Goal: Navigation & Orientation: Find specific page/section

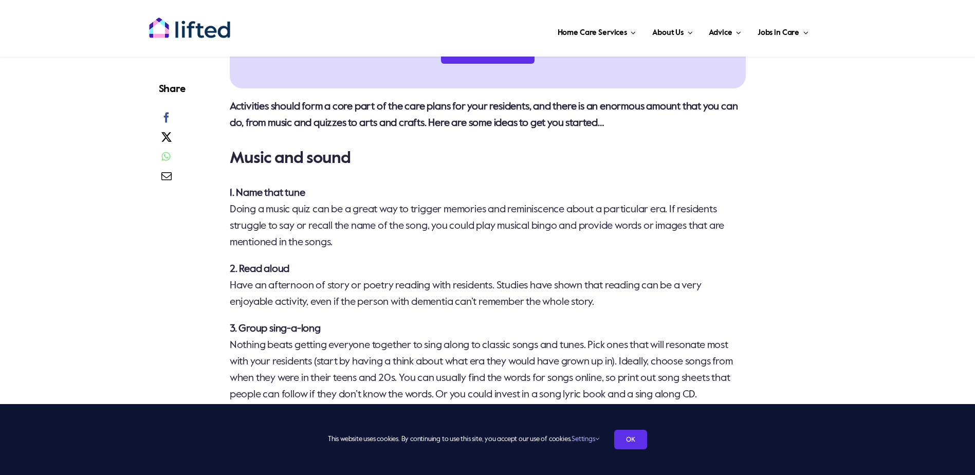
scroll to position [514, 0]
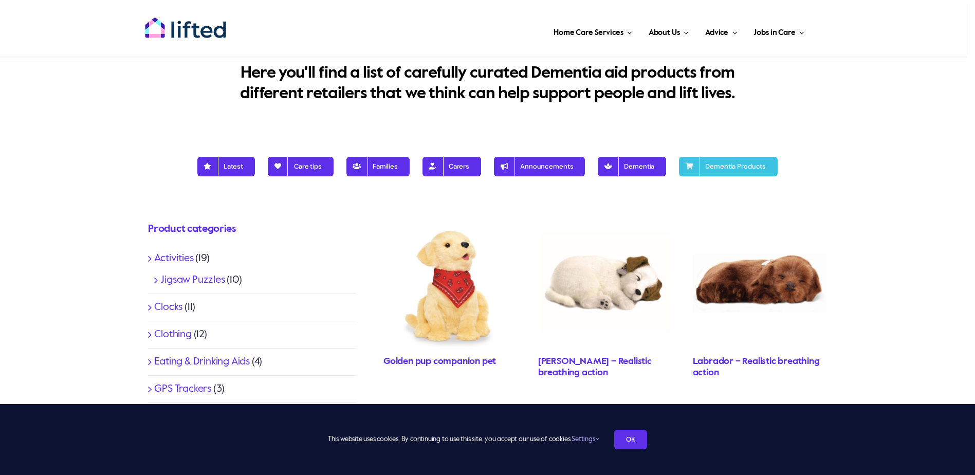
scroll to position [154, 0]
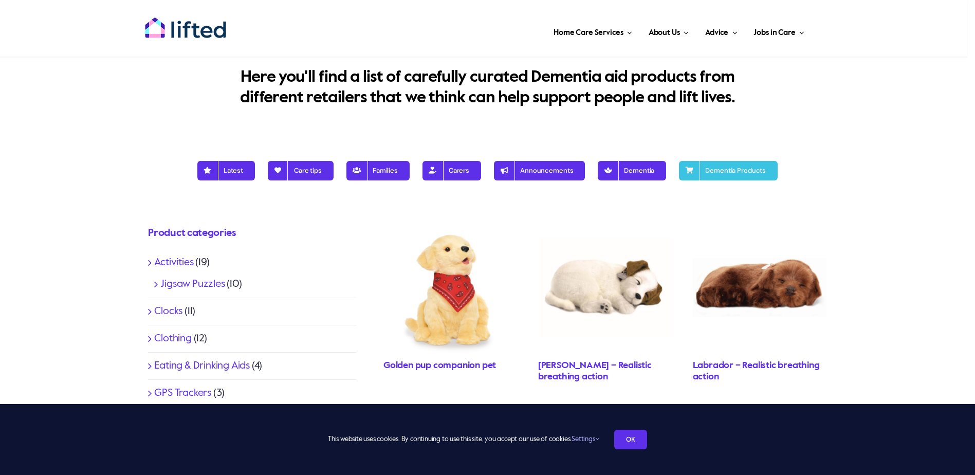
click at [176, 284] on link "Jigsaw Puzzles" at bounding box center [192, 284] width 64 height 10
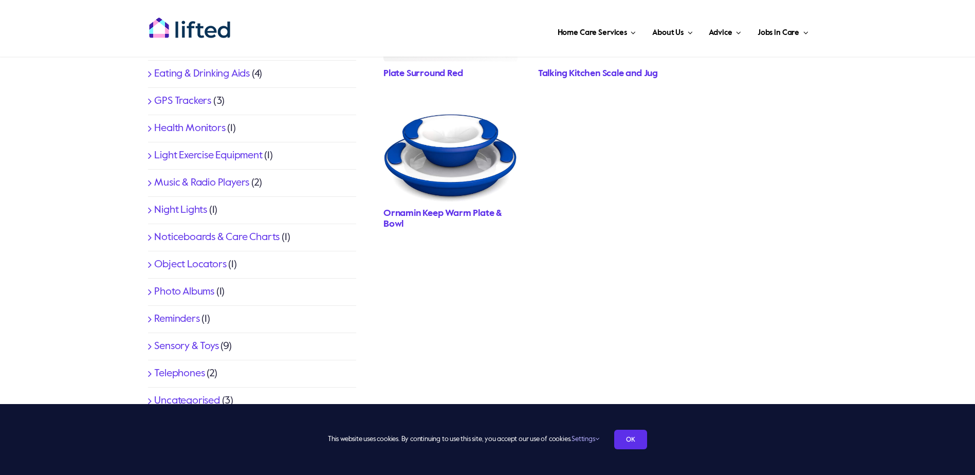
scroll to position [462, 0]
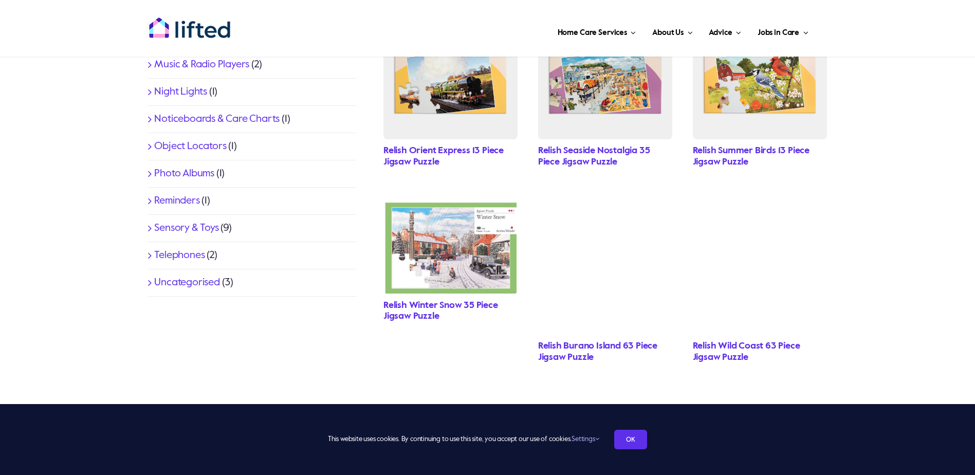
scroll to position [565, 0]
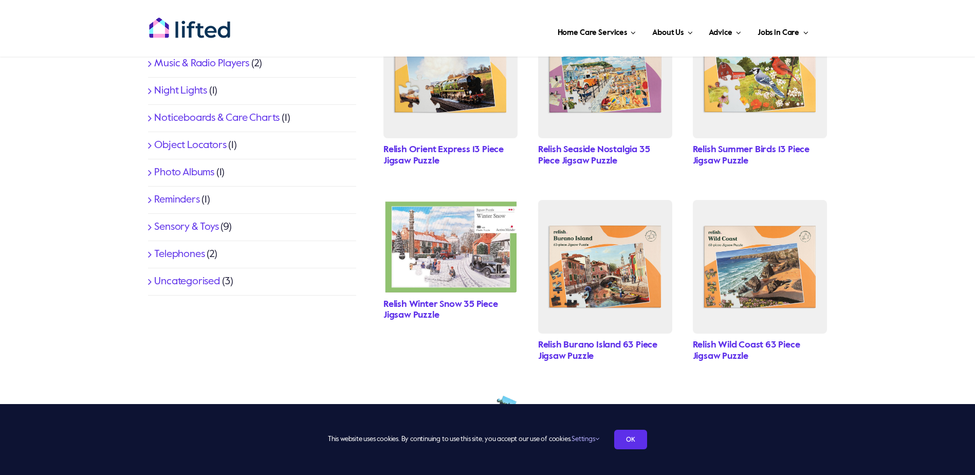
click at [245, 116] on link "Noticeboards & Care Charts" at bounding box center [216, 118] width 125 height 10
